Goal: Transaction & Acquisition: Purchase product/service

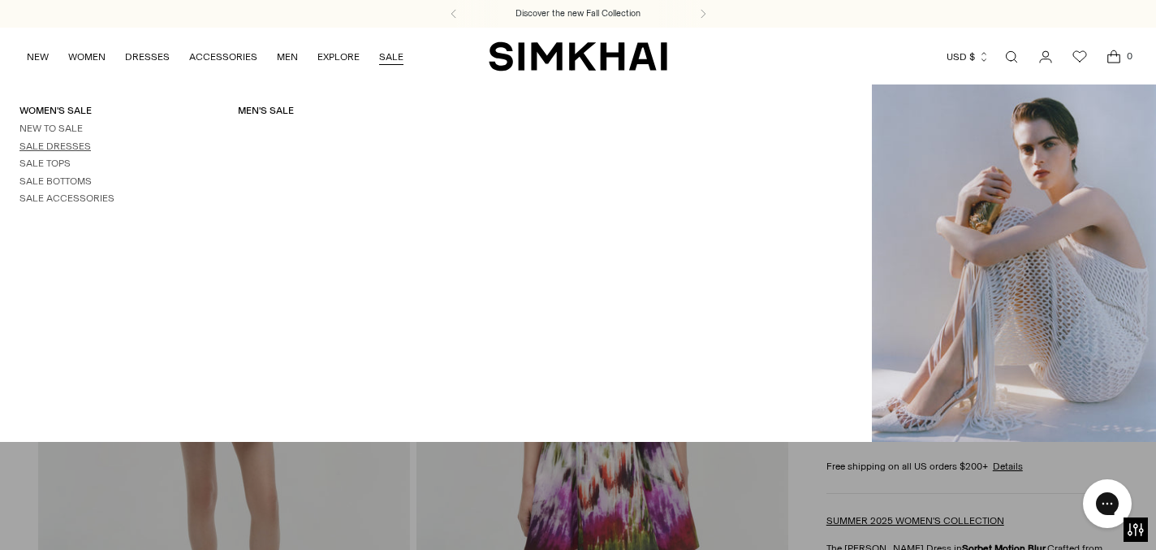
click at [78, 143] on link "Sale Dresses" at bounding box center [54, 145] width 71 height 11
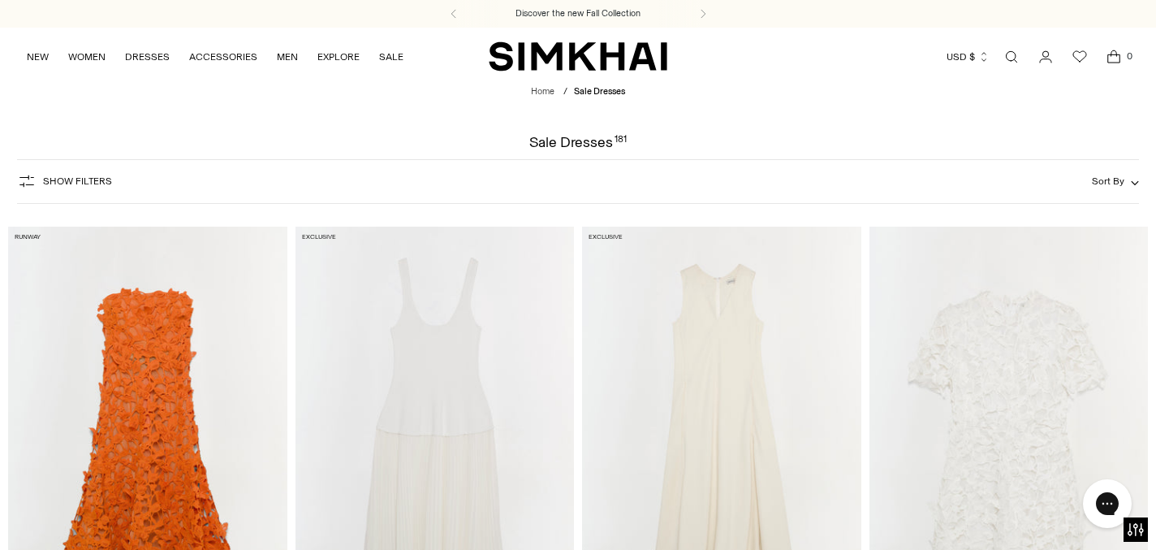
click at [76, 180] on span "Show Filters" at bounding box center [77, 180] width 69 height 11
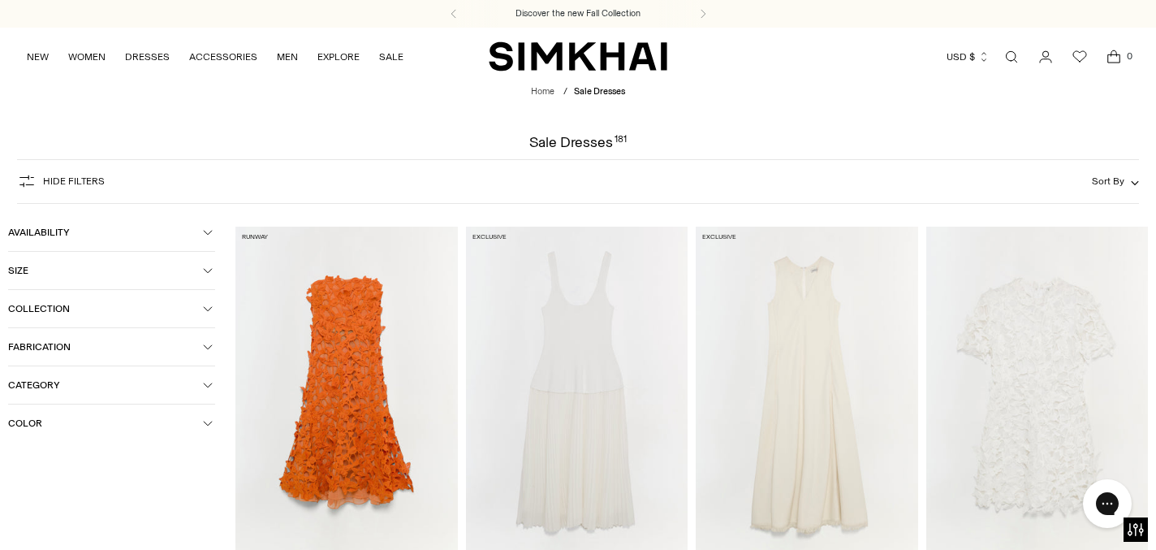
click at [78, 185] on span "Hide filters" at bounding box center [74, 180] width 62 height 11
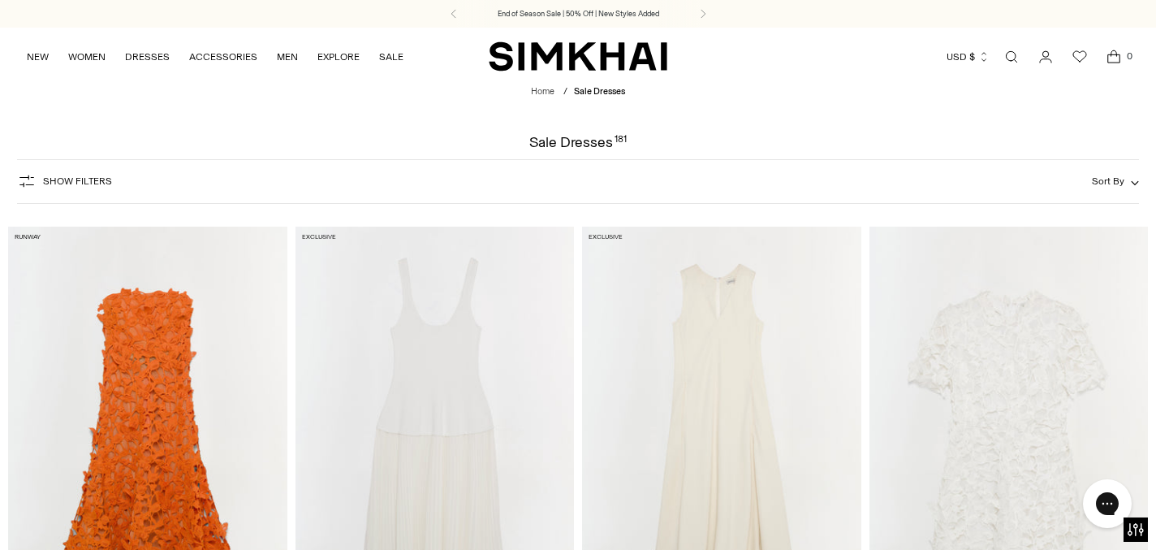
click at [1113, 177] on span "Sort By" at bounding box center [1108, 180] width 32 height 11
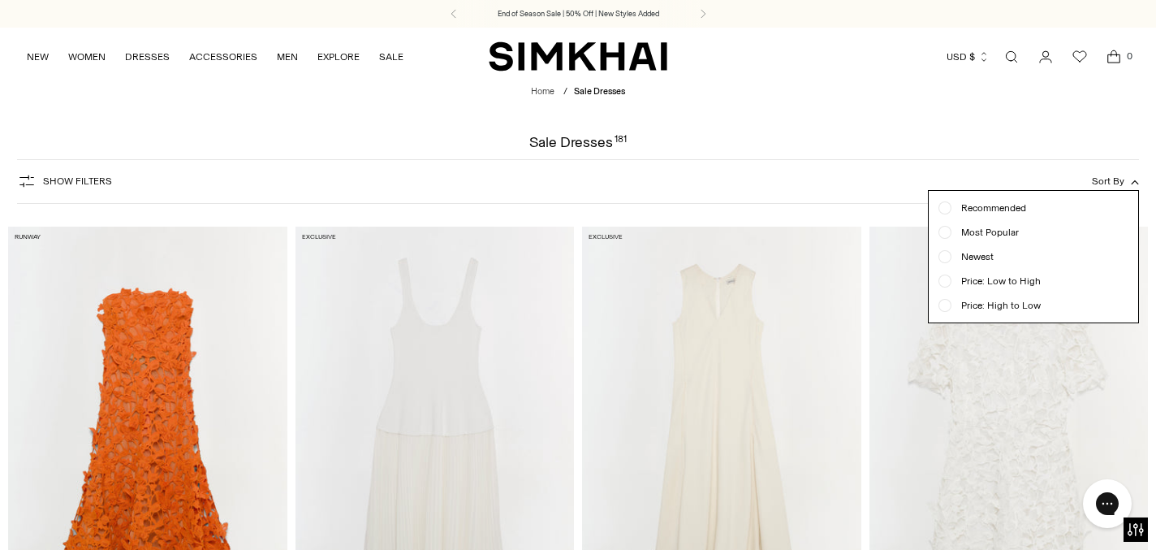
click at [962, 282] on span "Price: Low to High" at bounding box center [996, 281] width 89 height 15
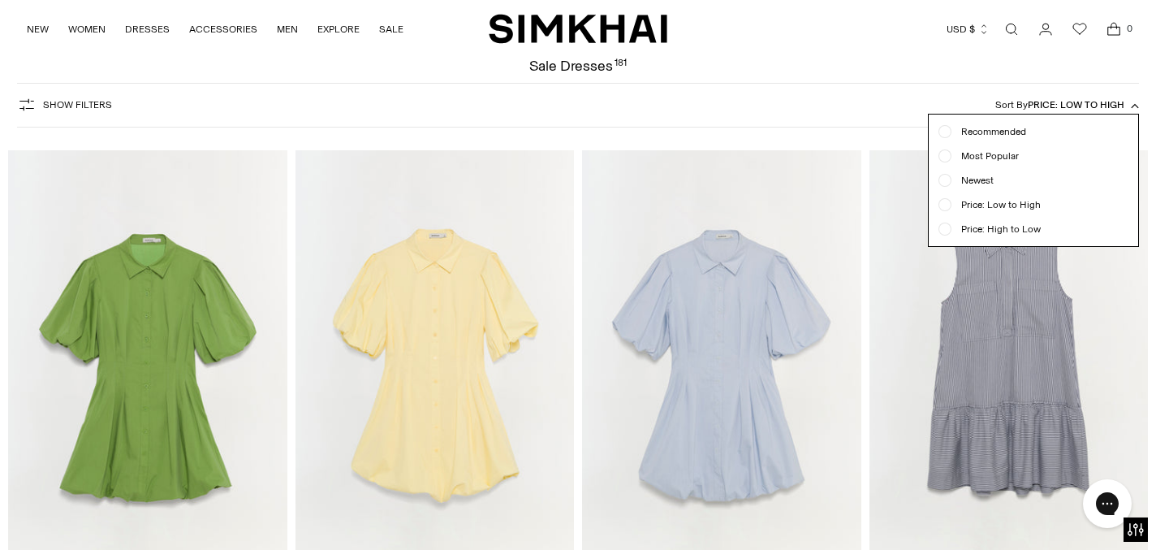
click at [882, 203] on div at bounding box center [578, 275] width 1156 height 550
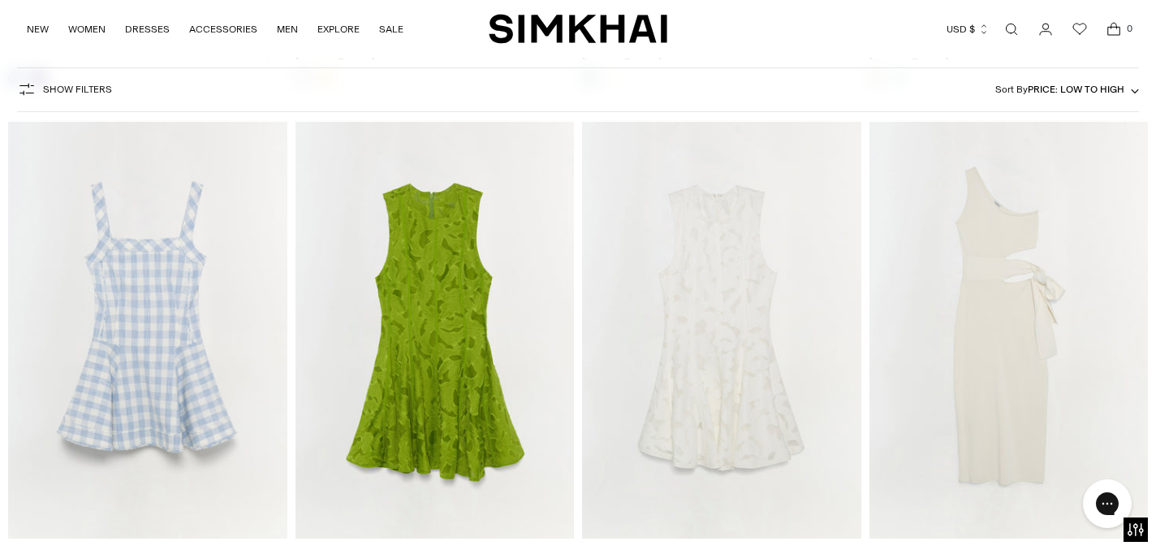
scroll to position [11216, 0]
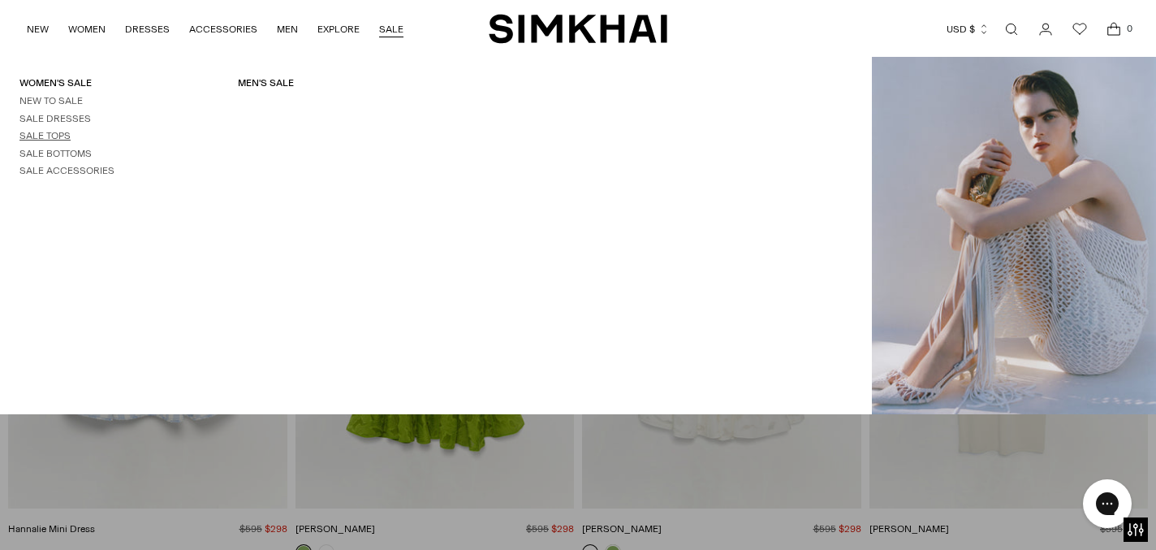
click at [45, 135] on link "Sale Tops" at bounding box center [44, 135] width 51 height 11
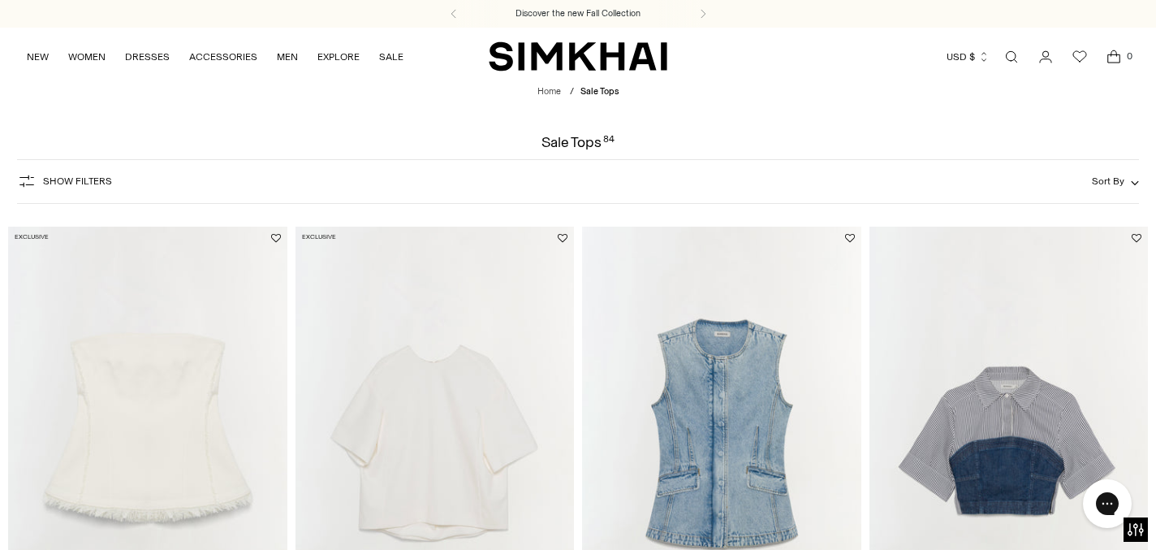
click at [1104, 181] on span "Sort By" at bounding box center [1108, 180] width 32 height 11
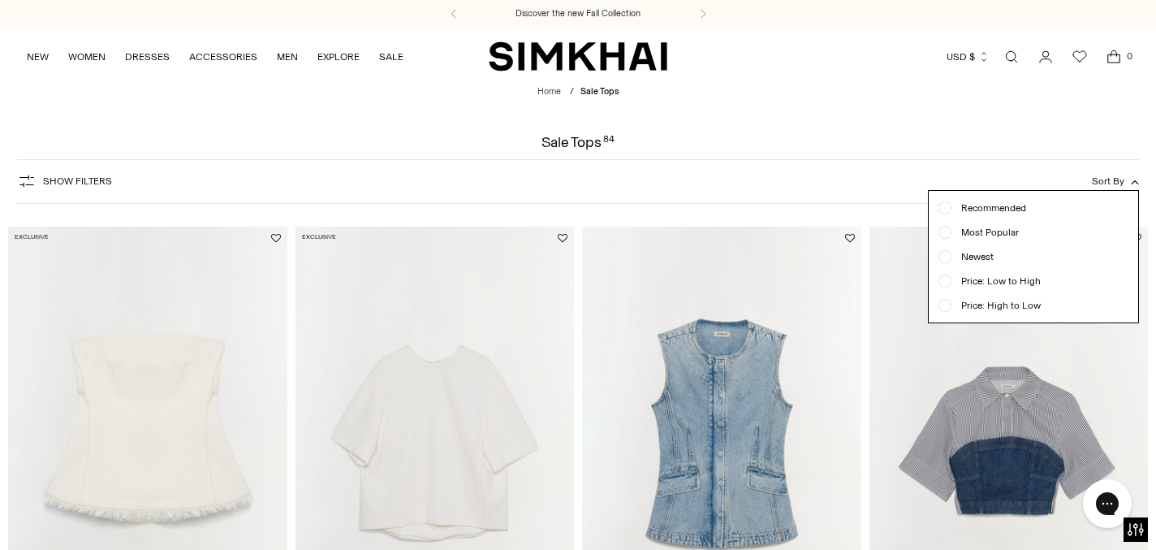
click at [1057, 278] on div "Price: Low to High" at bounding box center [1034, 281] width 190 height 15
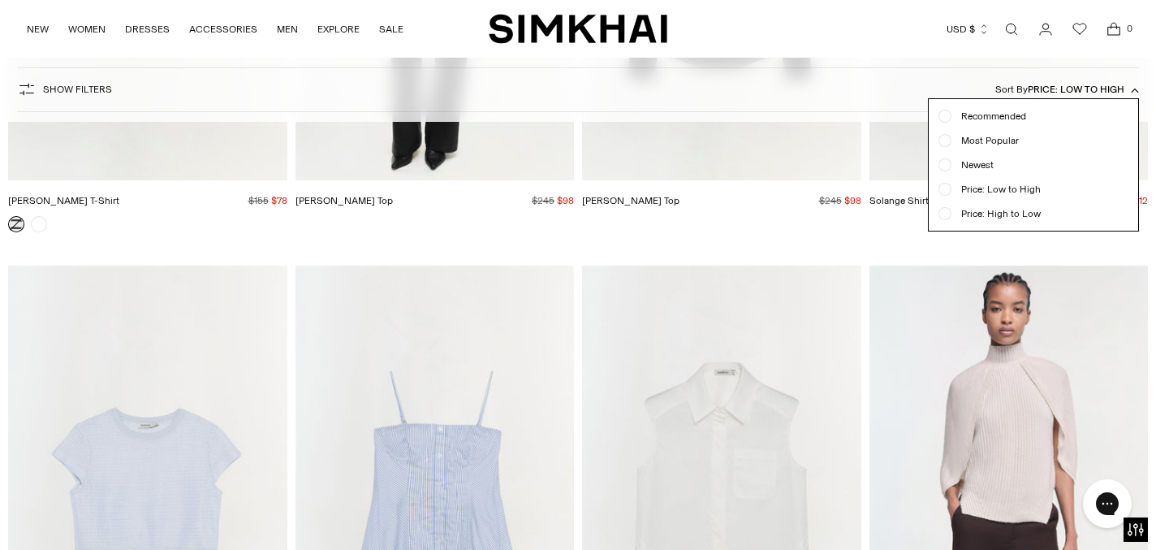
scroll to position [642, 0]
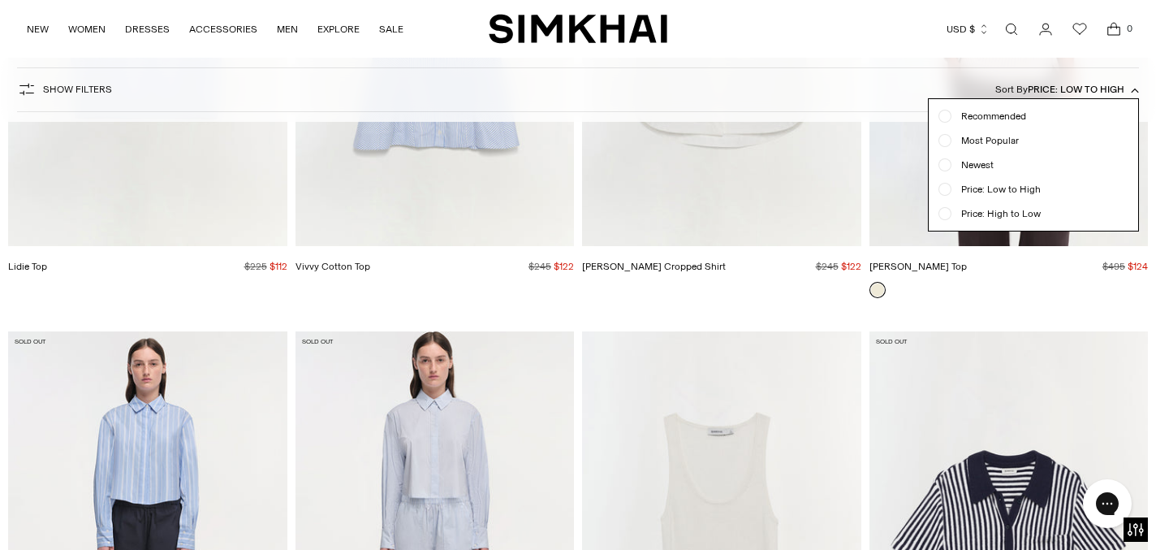
click at [436, 334] on div at bounding box center [578, 275] width 1156 height 550
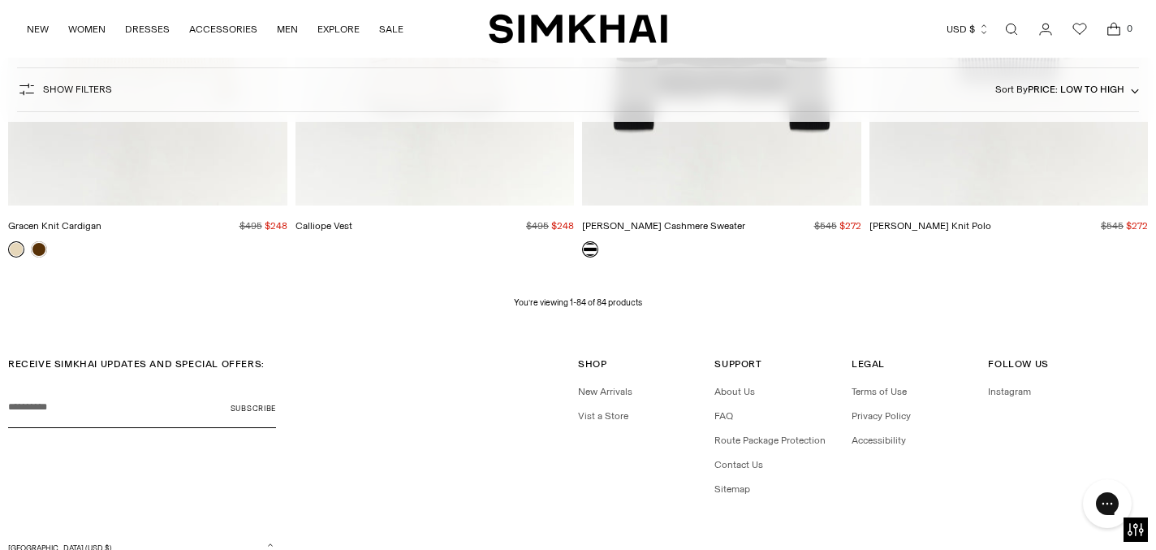
scroll to position [10542, 0]
